Goal: Task Accomplishment & Management: Manage account settings

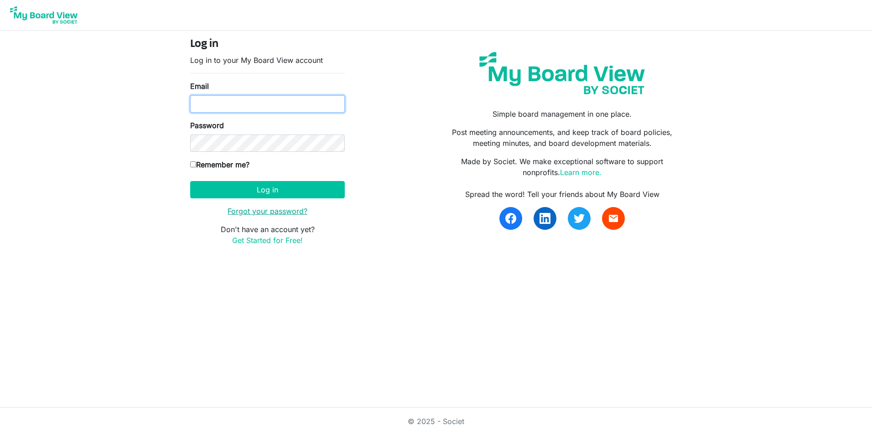
type input "karinar@lampchc.org"
click at [276, 210] on link "Forgot your password?" at bounding box center [268, 211] width 80 height 9
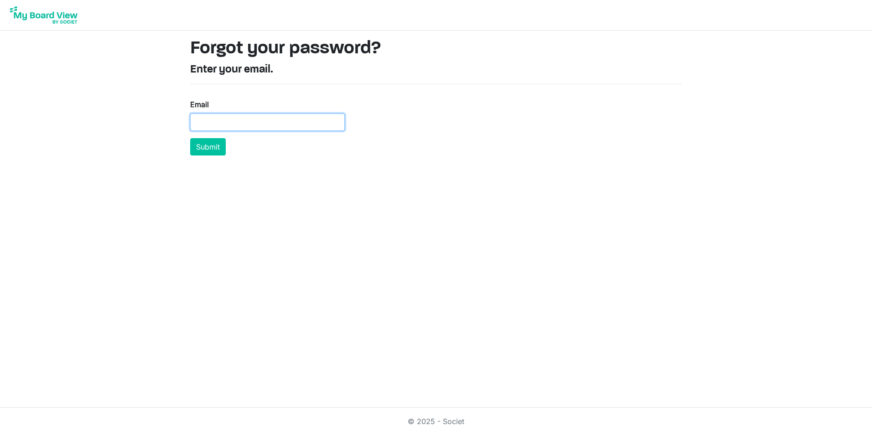
click at [233, 122] on input "Email" at bounding box center [267, 122] width 155 height 17
paste input "thornleydj@aol.com"
type input "thornleydj@aol.com"
click at [208, 141] on button "Submit" at bounding box center [208, 146] width 36 height 17
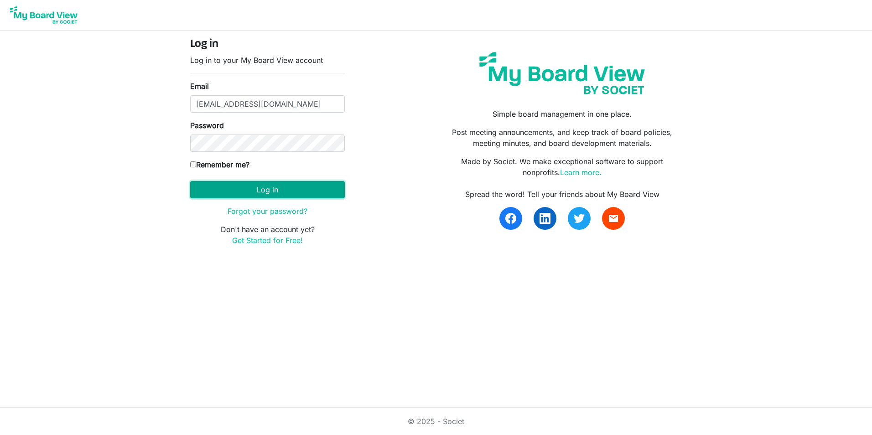
click at [281, 187] on button "Log in" at bounding box center [267, 189] width 155 height 17
